Goal: Navigation & Orientation: Find specific page/section

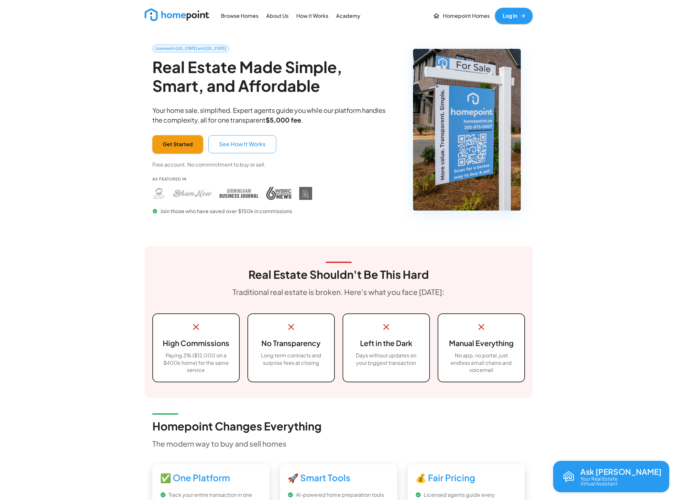
click at [273, 16] on p "About Us" at bounding box center [277, 15] width 22 height 7
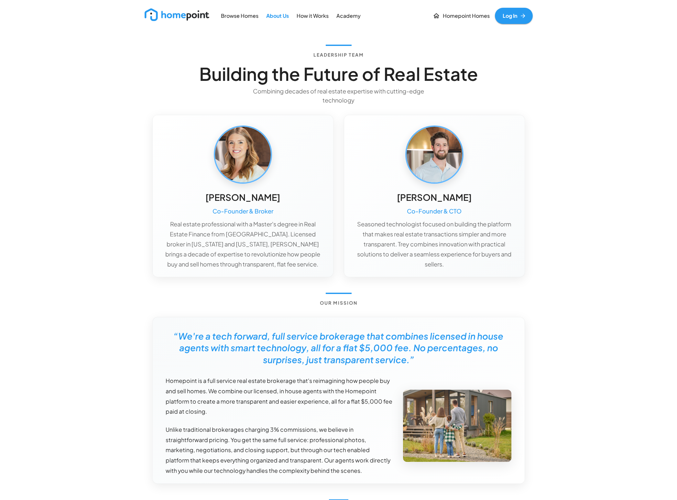
click at [306, 15] on p "How it Works" at bounding box center [312, 15] width 32 height 7
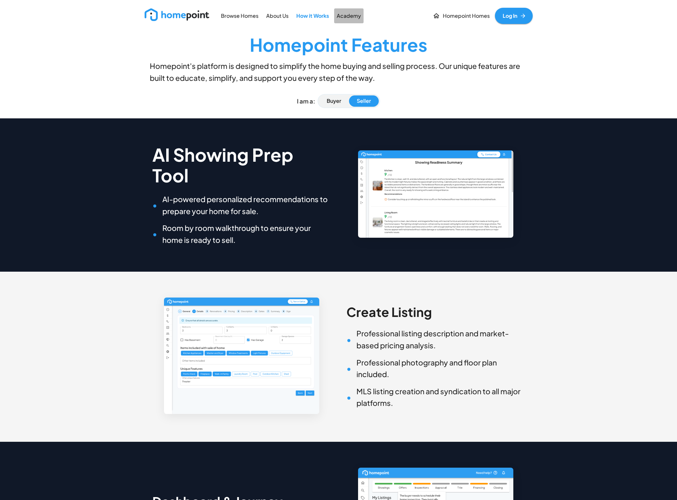
click at [349, 15] on p "Academy" at bounding box center [349, 15] width 24 height 7
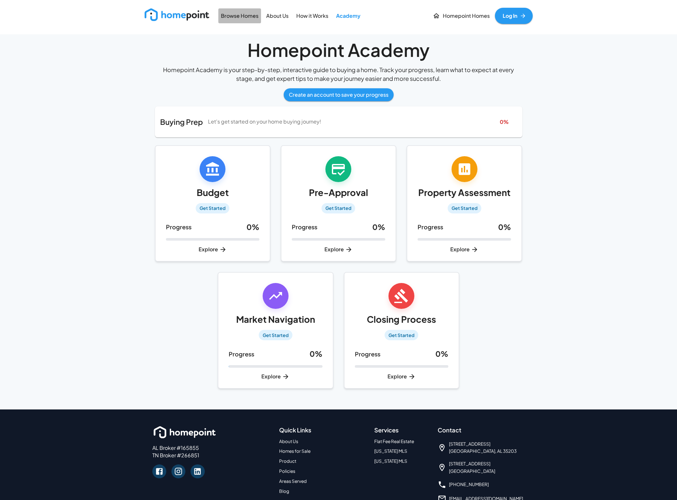
click at [230, 16] on p "Browse Homes" at bounding box center [239, 15] width 37 height 7
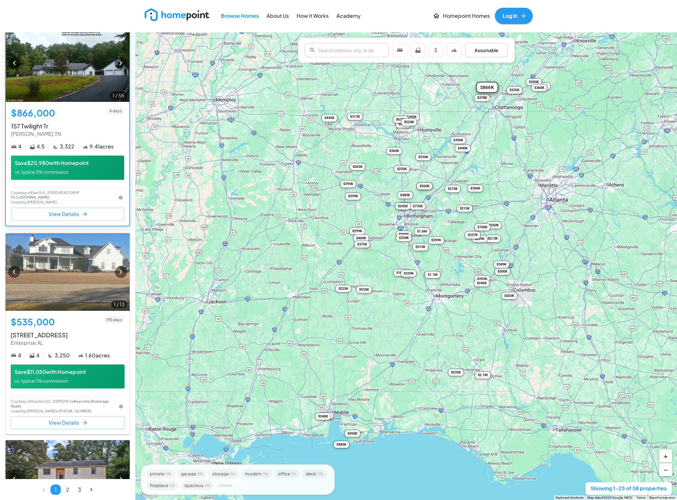
scroll to position [220, 0]
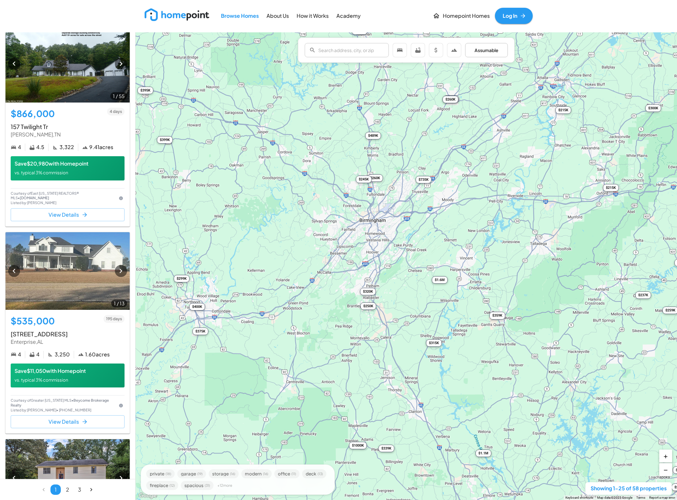
drag, startPoint x: 377, startPoint y: 221, endPoint x: 440, endPoint y: 231, distance: 64.5
click at [441, 231] on div "$265K $866K $535K $260K $265K $500K $395K $439K $250K $313K $600K $399K $489K $…" at bounding box center [405, 265] width 541 height 467
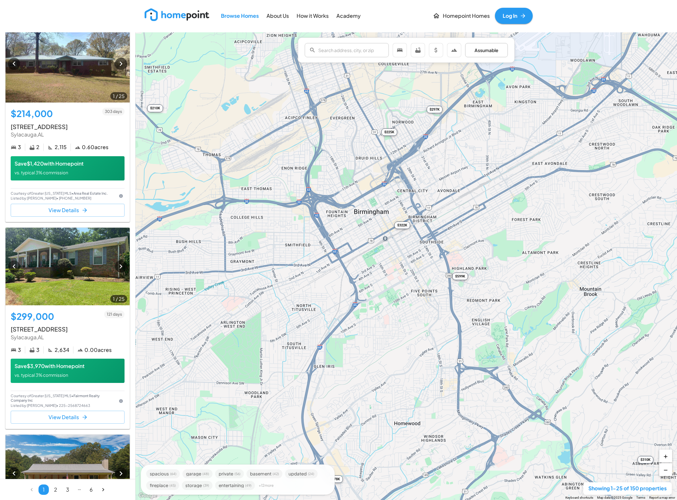
drag, startPoint x: 350, startPoint y: 260, endPoint x: 348, endPoint y: 267, distance: 7.6
click at [348, 267] on div "$499K $214K $299K $390K $619K $700K $310K $277K $220K $1.2M $245K $239K $305K $…" at bounding box center [405, 265] width 541 height 467
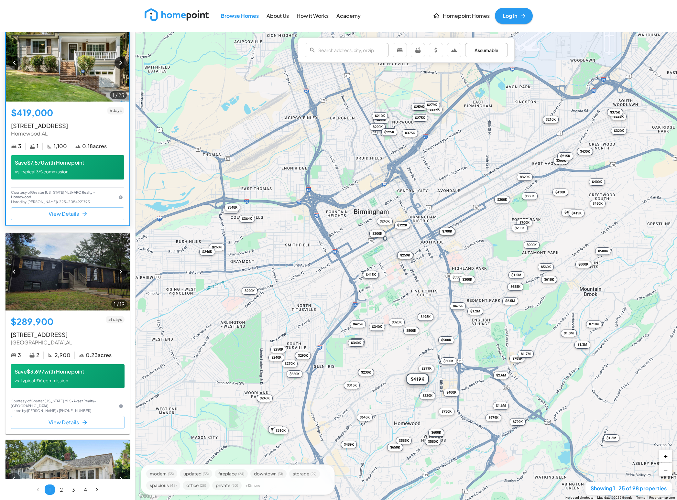
click at [120, 61] on icon "button" at bounding box center [120, 63] width 3 height 5
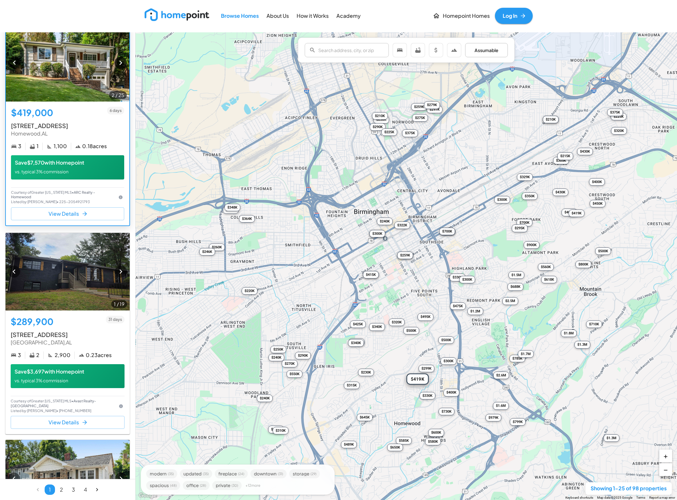
click at [120, 61] on icon "button" at bounding box center [120, 63] width 3 height 5
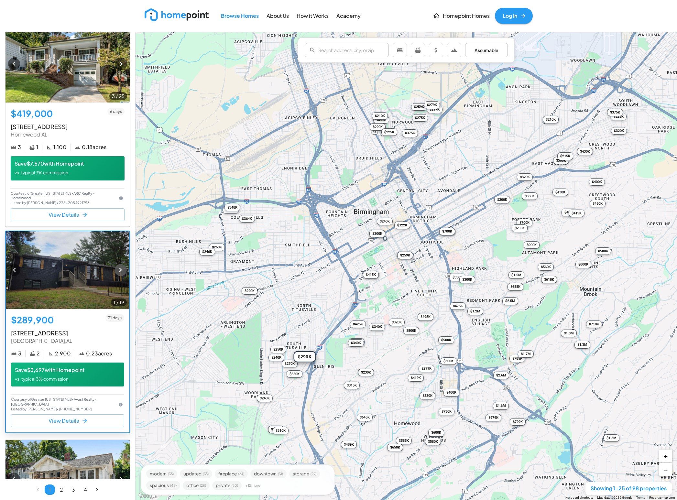
click at [118, 265] on icon "button" at bounding box center [120, 269] width 9 height 9
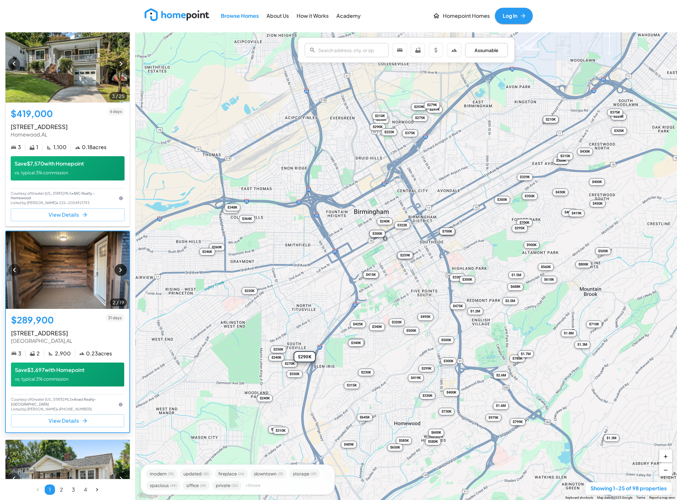
click at [118, 265] on icon "button" at bounding box center [120, 269] width 9 height 9
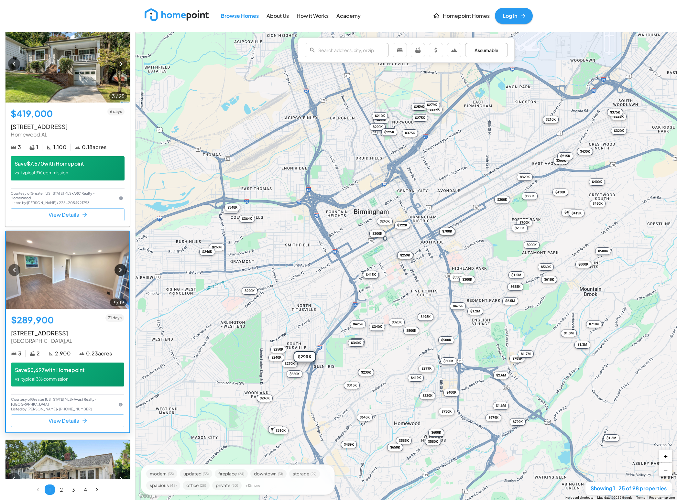
click at [118, 265] on icon "button" at bounding box center [120, 269] width 9 height 9
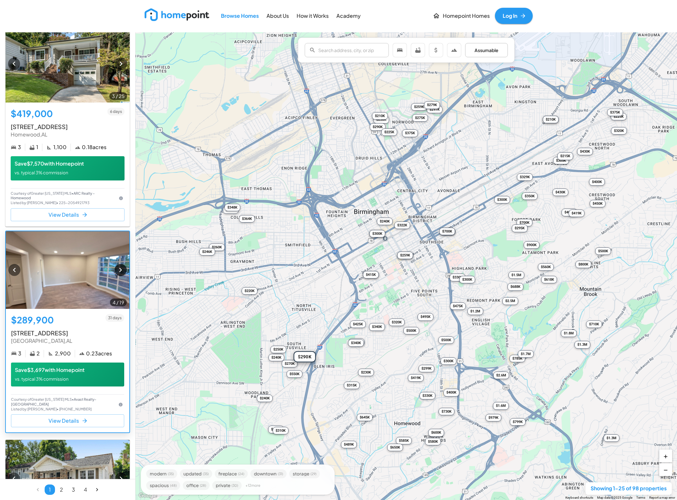
click at [118, 265] on icon "button" at bounding box center [120, 269] width 9 height 9
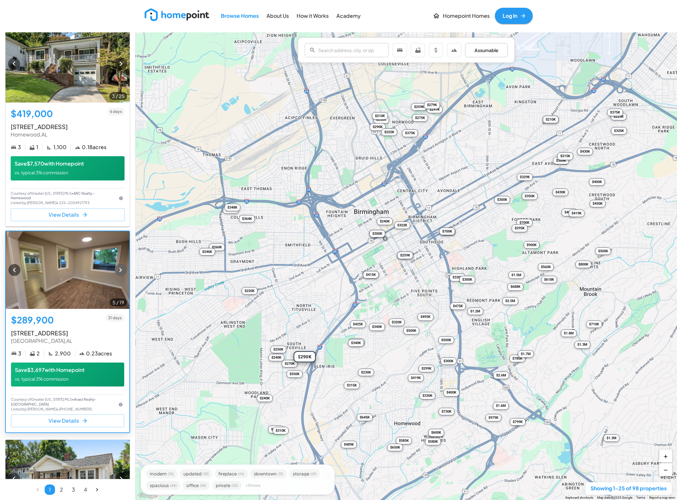
click at [118, 265] on icon "button" at bounding box center [120, 269] width 9 height 9
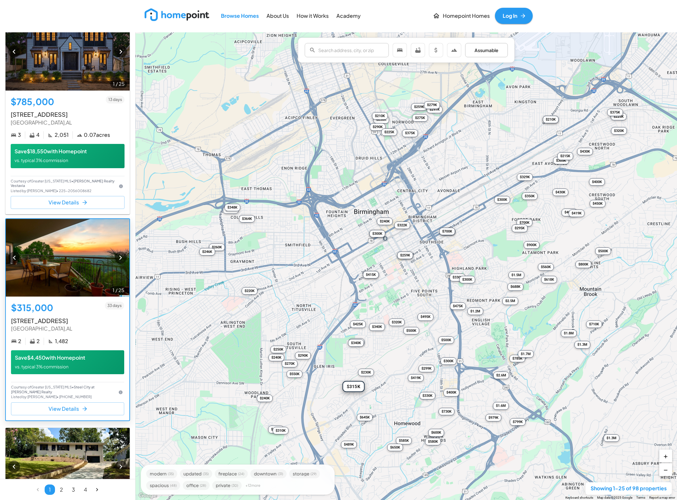
scroll to position [1679, 0]
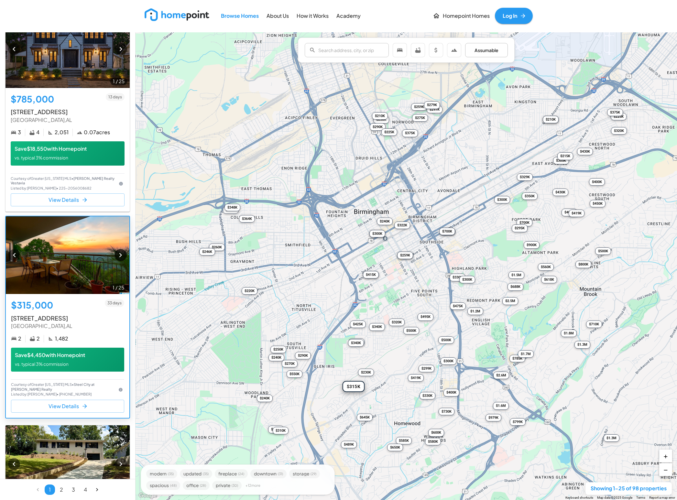
click at [116, 251] on icon "button" at bounding box center [120, 255] width 9 height 9
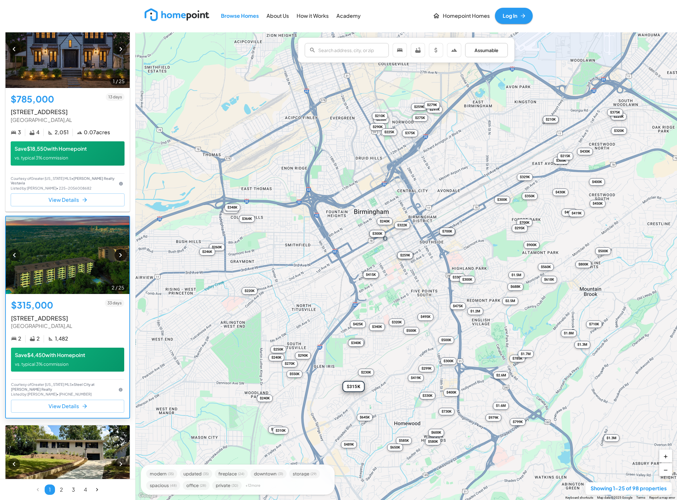
click at [117, 251] on icon "button" at bounding box center [120, 255] width 9 height 9
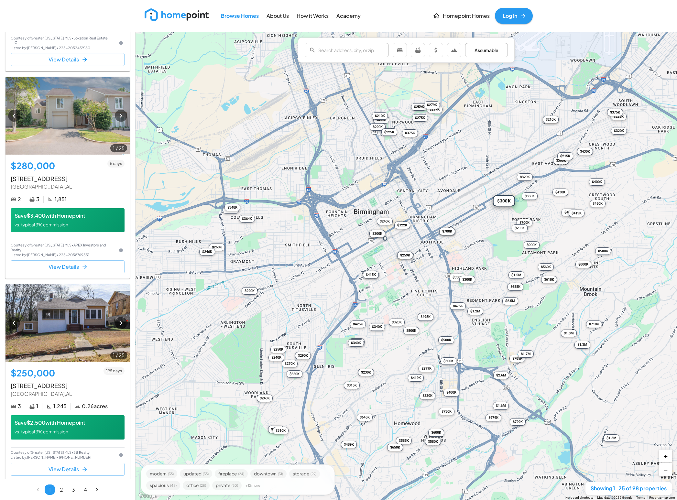
scroll to position [0, 0]
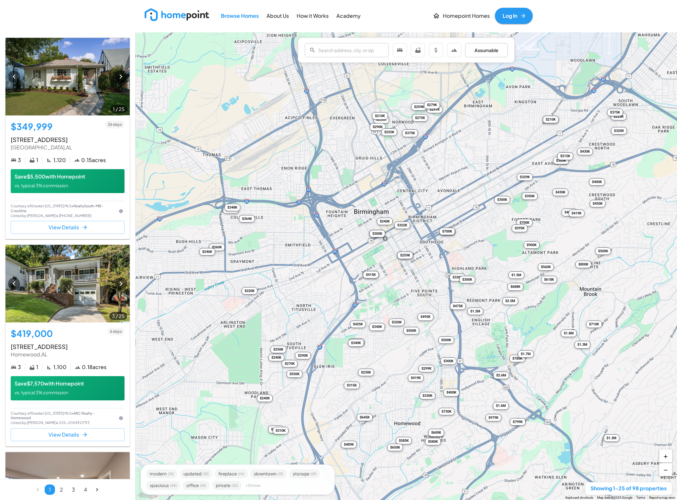
click at [188, 16] on img at bounding box center [177, 14] width 65 height 13
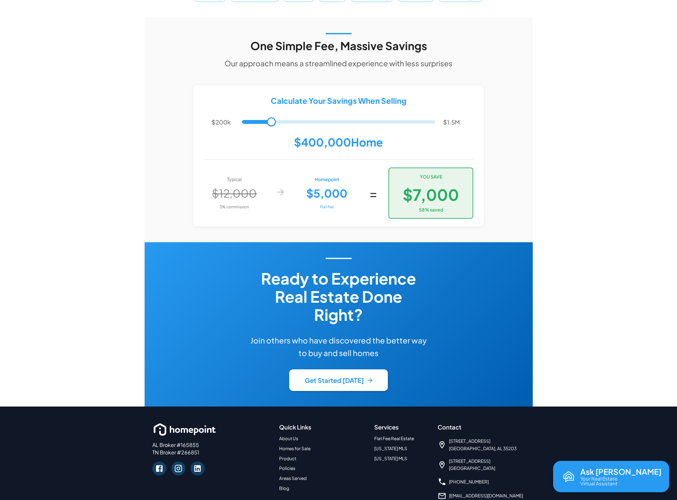
scroll to position [1258, 0]
